Goal: Transaction & Acquisition: Purchase product/service

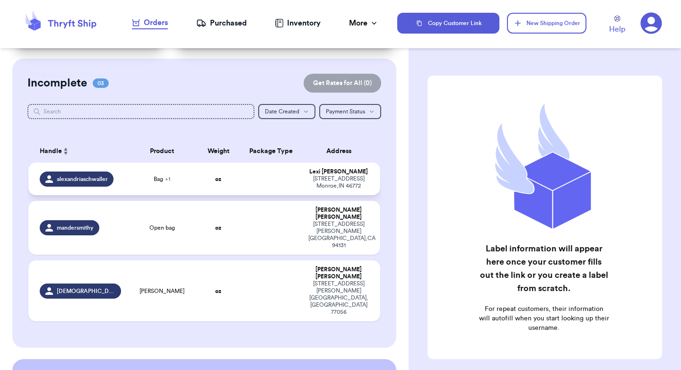
scroll to position [75, 0]
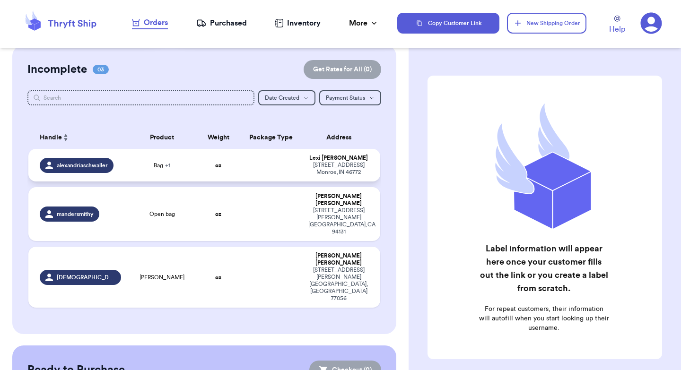
click at [242, 167] on td at bounding box center [270, 165] width 63 height 33
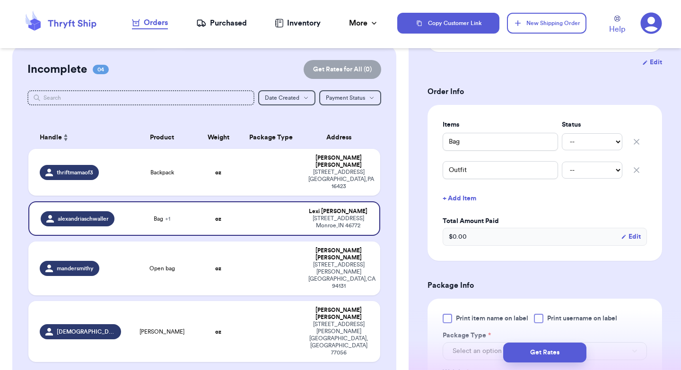
scroll to position [170, 0]
click at [607, 147] on select "-- Paid Owes" at bounding box center [592, 140] width 61 height 17
select select "paid"
click at [600, 167] on select "-- Paid Owes" at bounding box center [592, 169] width 61 height 17
select select "paid"
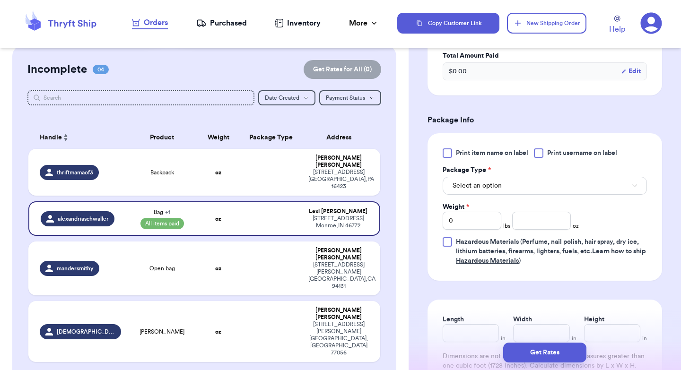
scroll to position [355, 0]
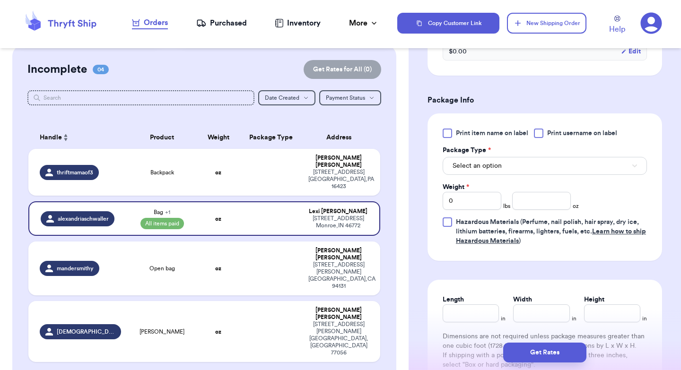
click at [539, 136] on div at bounding box center [538, 133] width 9 height 9
click at [0, 0] on input "Print username on label" at bounding box center [0, 0] width 0 height 0
click at [539, 135] on icon at bounding box center [538, 133] width 4 height 3
click at [0, 0] on input "Print username on label" at bounding box center [0, 0] width 0 height 0
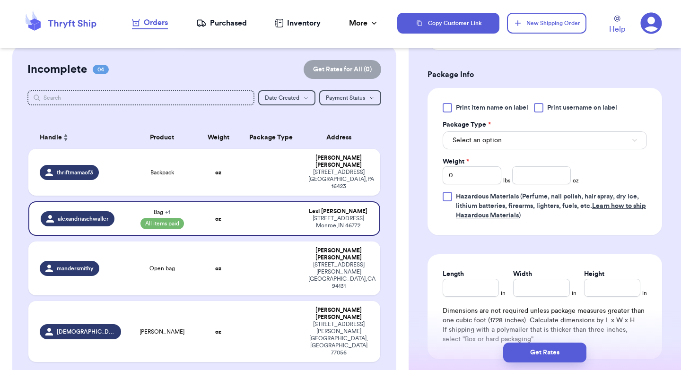
scroll to position [382, 0]
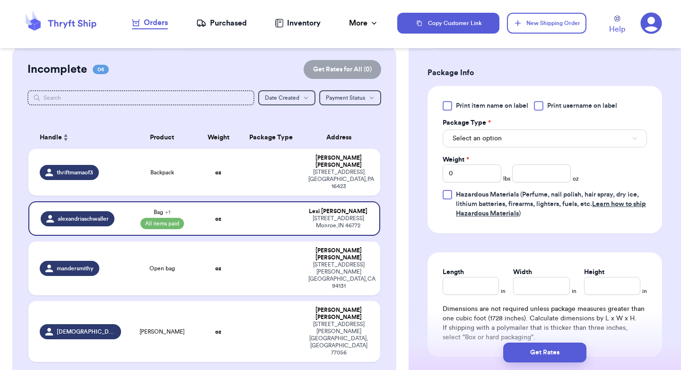
click at [540, 107] on div at bounding box center [538, 105] width 9 height 9
click at [0, 0] on input "Print username on label" at bounding box center [0, 0] width 0 height 0
click at [515, 138] on button "Select an option" at bounding box center [545, 139] width 204 height 18
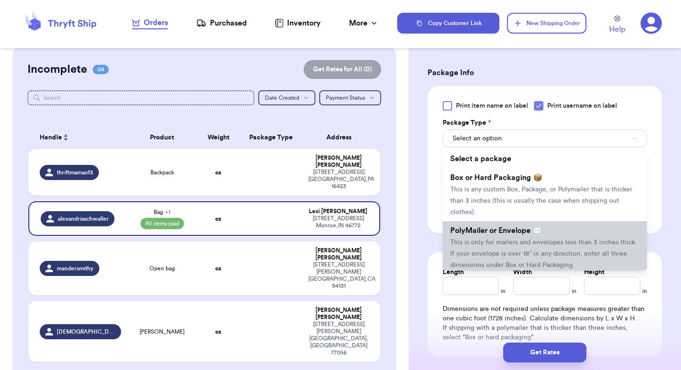
click at [519, 242] on span "This is only for mailers and envelopes less than 3 inches thick. If your envelo…" at bounding box center [543, 253] width 187 height 29
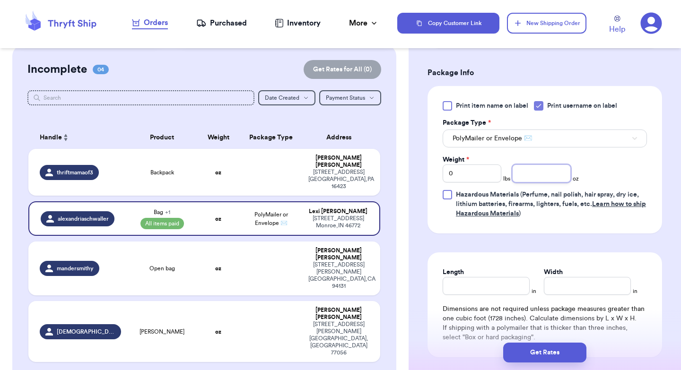
click at [533, 176] on input "number" at bounding box center [541, 174] width 59 height 18
type input "12"
click at [486, 282] on input "Length" at bounding box center [486, 286] width 87 height 18
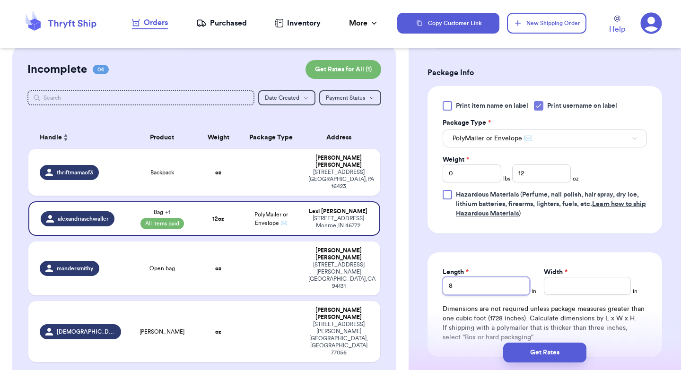
type input "8"
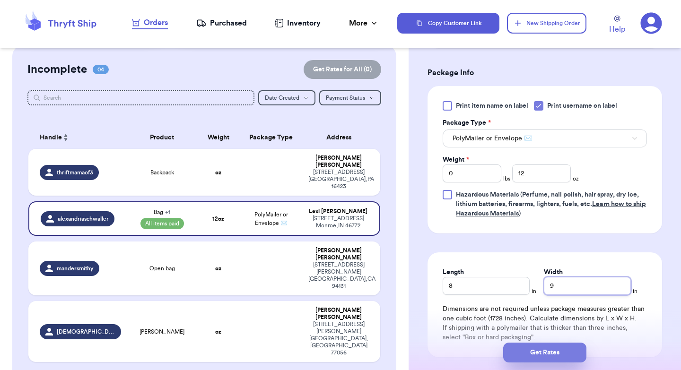
type input "9"
click at [551, 349] on button "Get Rates" at bounding box center [544, 353] width 83 height 20
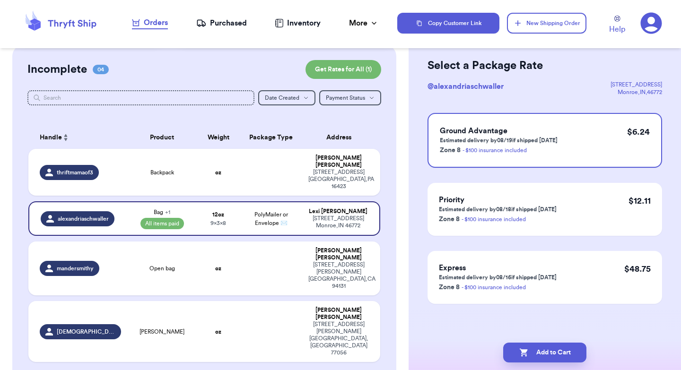
scroll to position [0, 0]
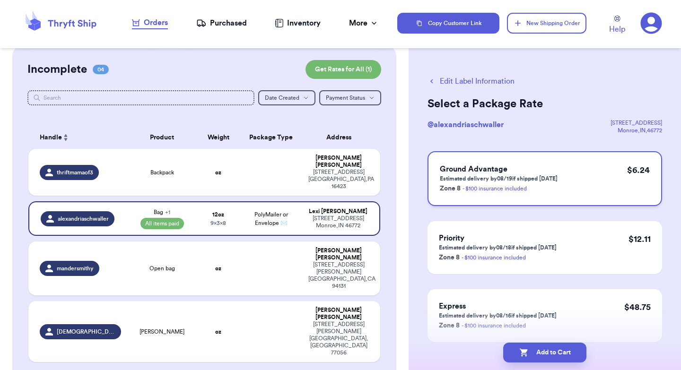
click at [587, 170] on div "Ground Advantage Estimated delivery by 08/19 if shipped [DATE] Zone 8 - $100 in…" at bounding box center [544, 178] width 234 height 55
click at [542, 353] on button "Add to Cart" at bounding box center [544, 353] width 83 height 20
checkbox input "true"
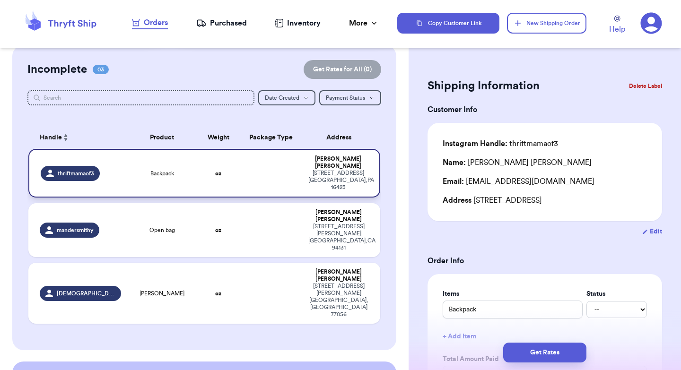
click at [272, 169] on td at bounding box center [270, 173] width 63 height 49
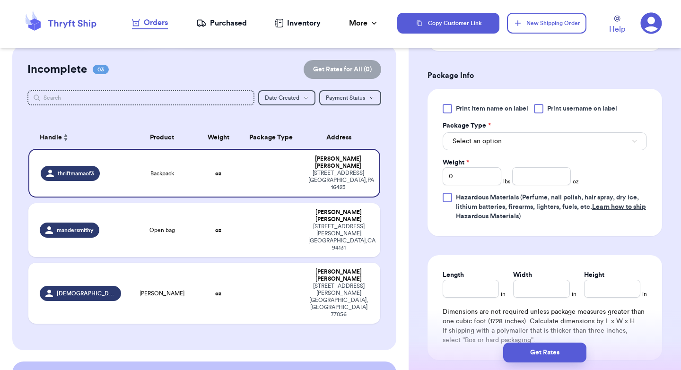
scroll to position [351, 0]
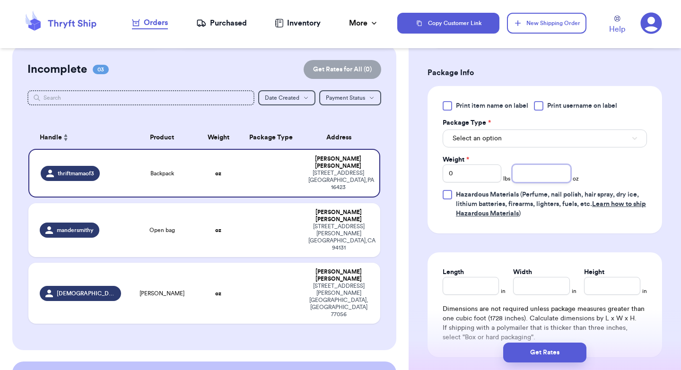
click at [546, 182] on input "number" at bounding box center [541, 174] width 59 height 18
type input "13"
click at [461, 284] on input "Length" at bounding box center [471, 286] width 56 height 18
type input "12"
type input "9"
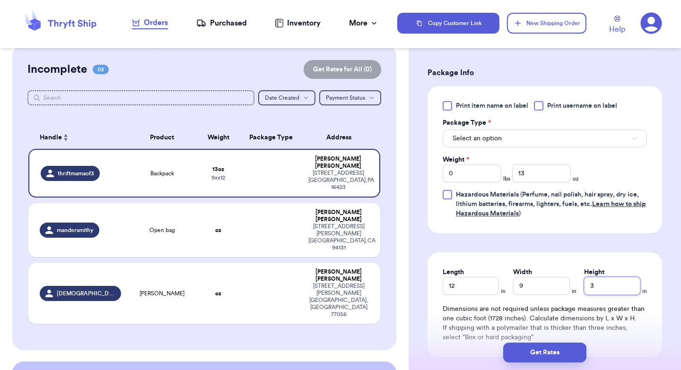
type input "3"
click at [469, 133] on button "Select an option" at bounding box center [545, 139] width 204 height 18
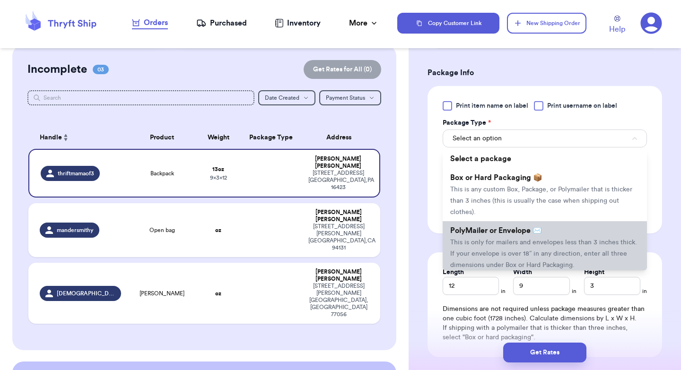
click at [504, 243] on span "This is only for mailers and envelopes less than 3 inches thick. If your envelo…" at bounding box center [543, 253] width 187 height 29
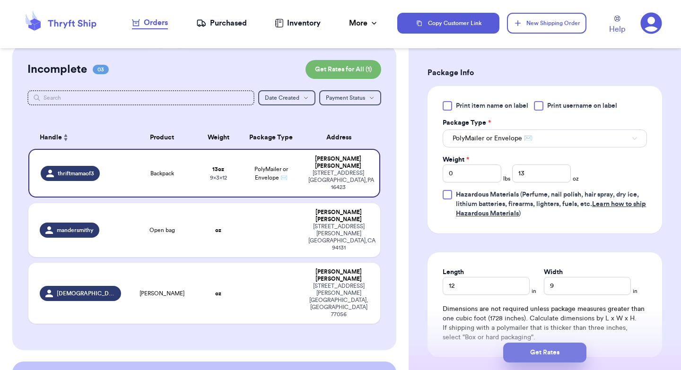
click at [537, 354] on button "Get Rates" at bounding box center [544, 353] width 83 height 20
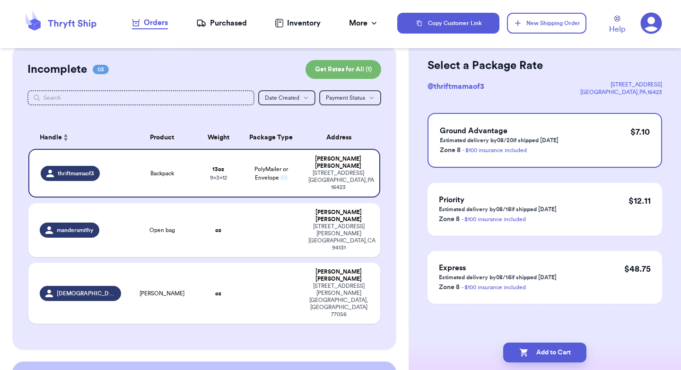
scroll to position [0, 0]
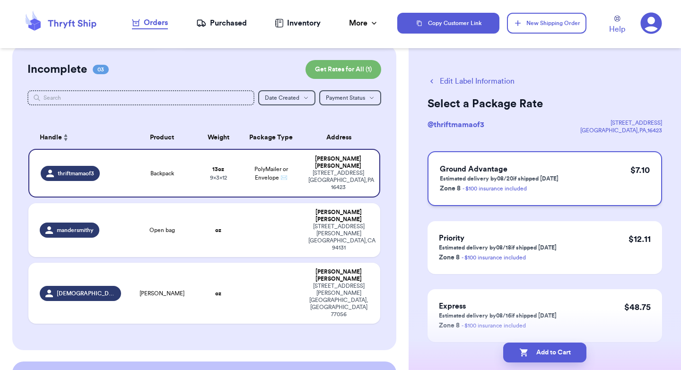
click at [581, 175] on div "Ground Advantage Estimated delivery by 08/20 if shipped [DATE] Zone 8 - $100 in…" at bounding box center [544, 178] width 234 height 55
click at [552, 359] on button "Add to Cart" at bounding box center [544, 353] width 83 height 20
checkbox input "true"
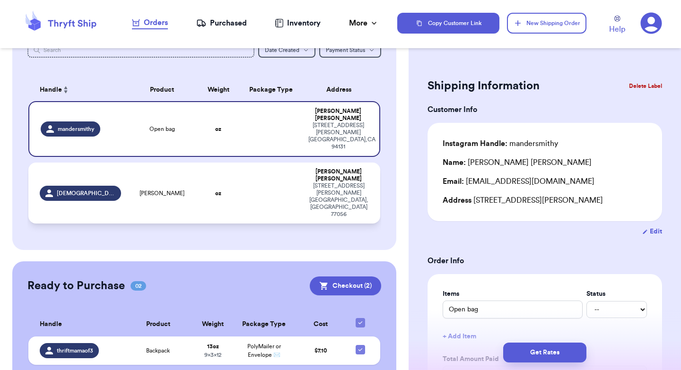
scroll to position [139, 0]
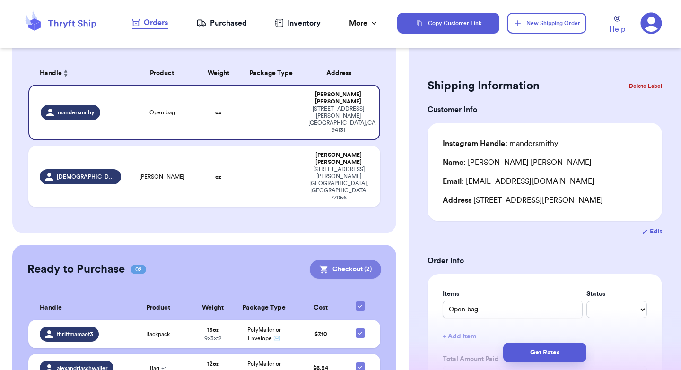
click at [344, 260] on button "Checkout ( 2 )" at bounding box center [345, 269] width 71 height 19
click at [345, 260] on button "Checkout ( 2 )" at bounding box center [345, 269] width 71 height 19
click at [336, 260] on button "Checkout ( 2 )" at bounding box center [345, 269] width 71 height 19
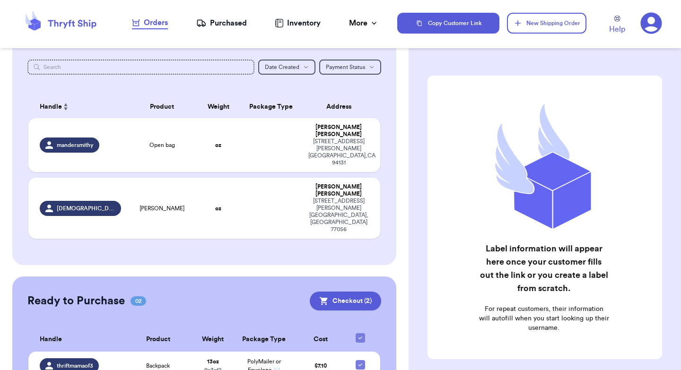
scroll to position [247, 0]
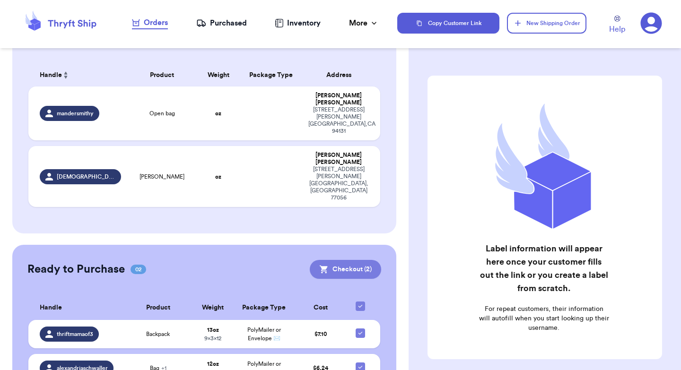
click at [345, 260] on button "Checkout ( 2 )" at bounding box center [345, 269] width 71 height 19
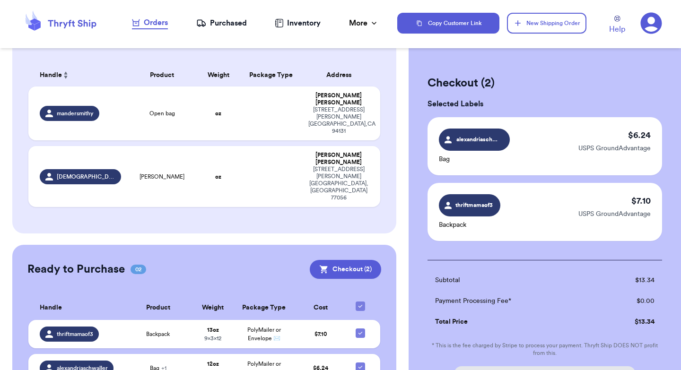
scroll to position [128, 0]
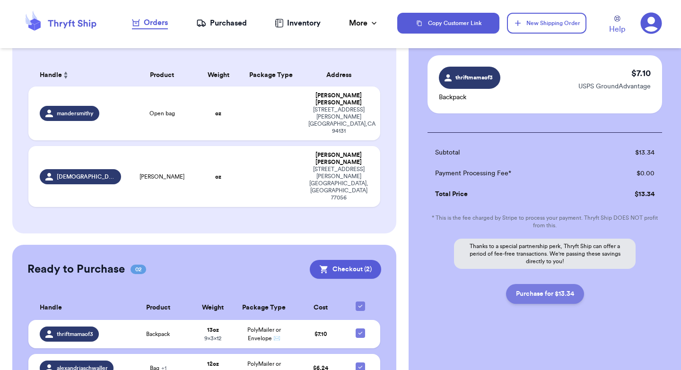
click at [543, 297] on button "Purchase for $13.34" at bounding box center [545, 294] width 78 height 20
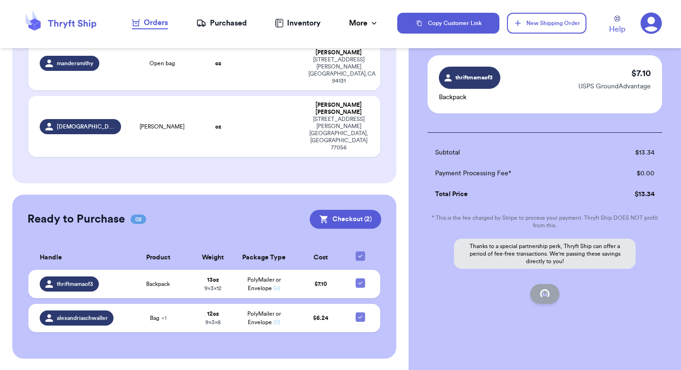
scroll to position [138, 0]
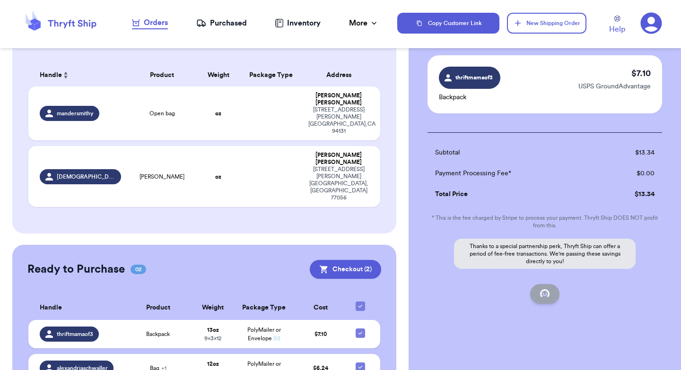
checkbox input "false"
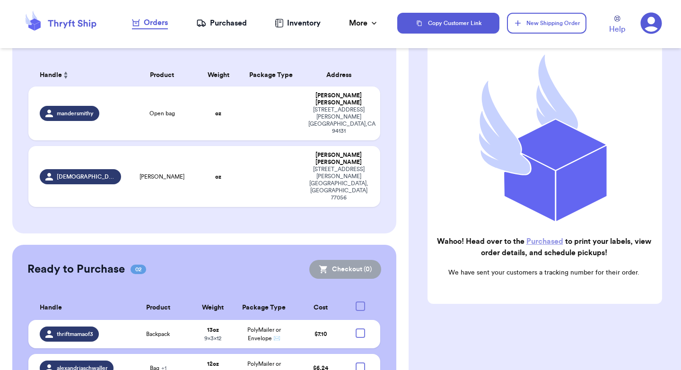
scroll to position [91, 0]
checkbox input "true"
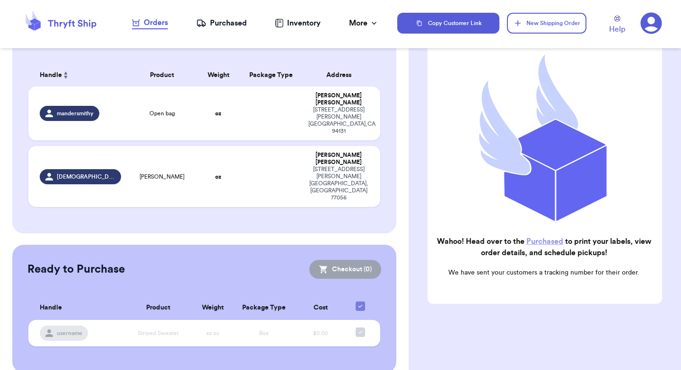
scroll to position [102, 0]
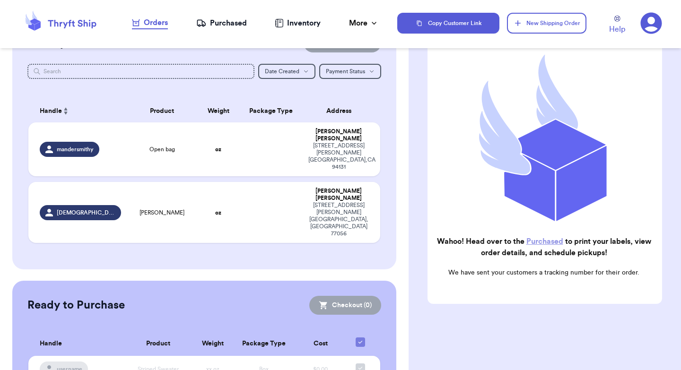
click at [537, 243] on link "Purchased" at bounding box center [544, 242] width 37 height 8
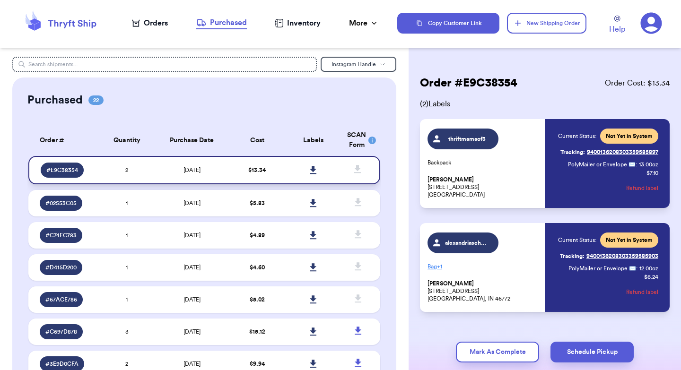
click at [313, 167] on icon at bounding box center [313, 170] width 7 height 8
